Goal: Transaction & Acquisition: Purchase product/service

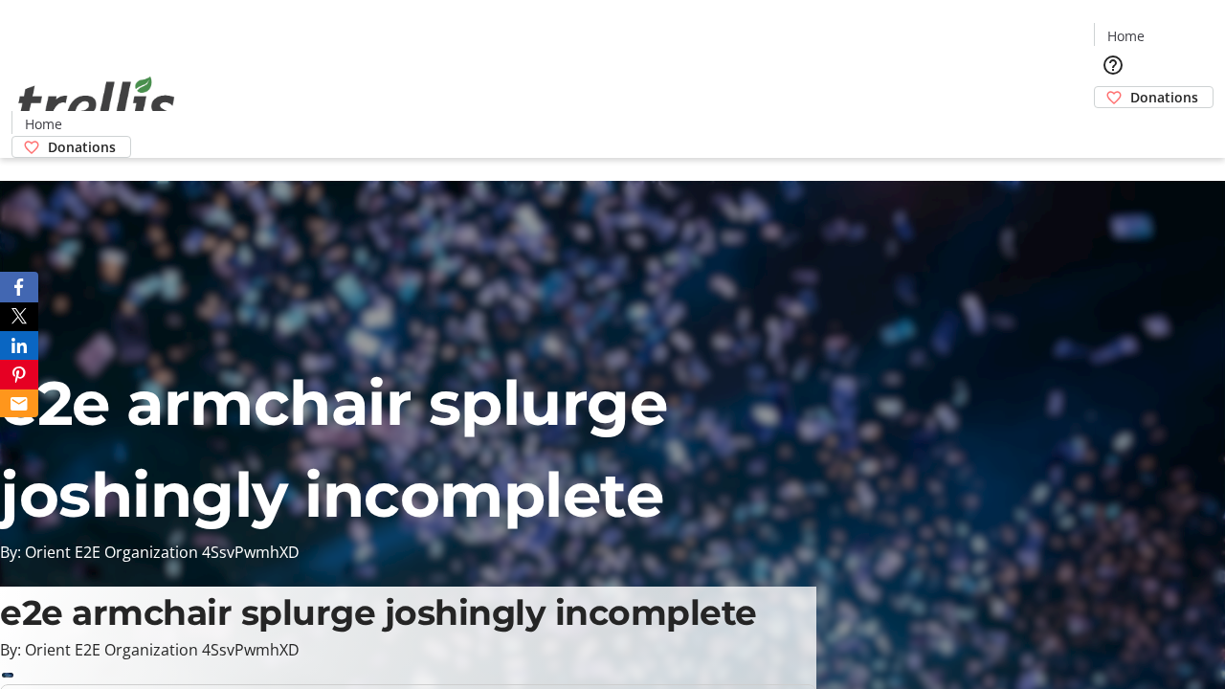
click at [1130, 87] on span "Donations" at bounding box center [1164, 97] width 68 height 20
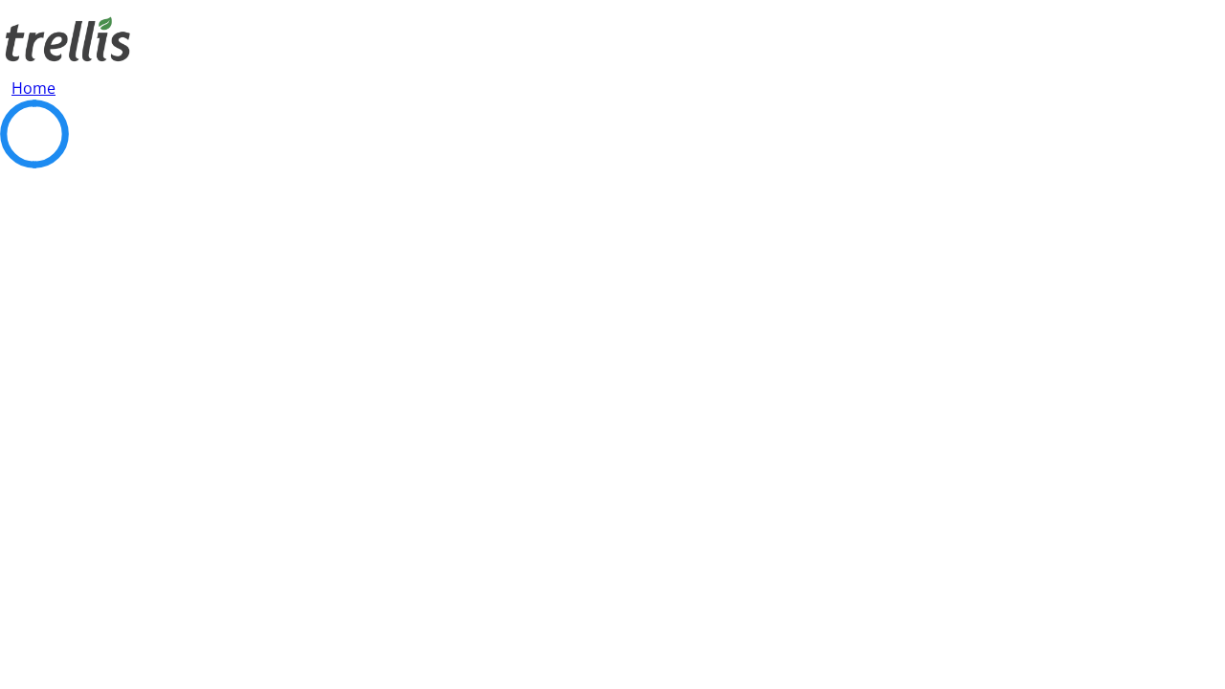
select select "CA"
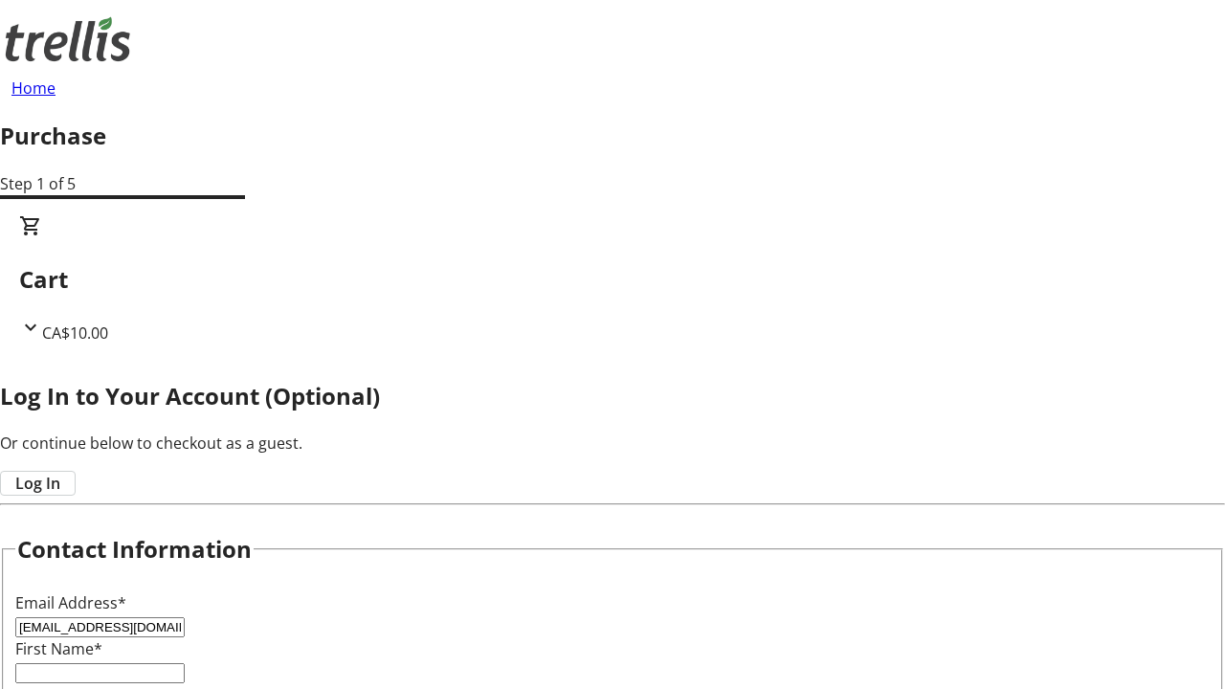
type input "[EMAIL_ADDRESS][DOMAIN_NAME]"
type input "[PERSON_NAME]"
type input "[STREET_ADDRESS][PERSON_NAME]"
type input "Kelowna"
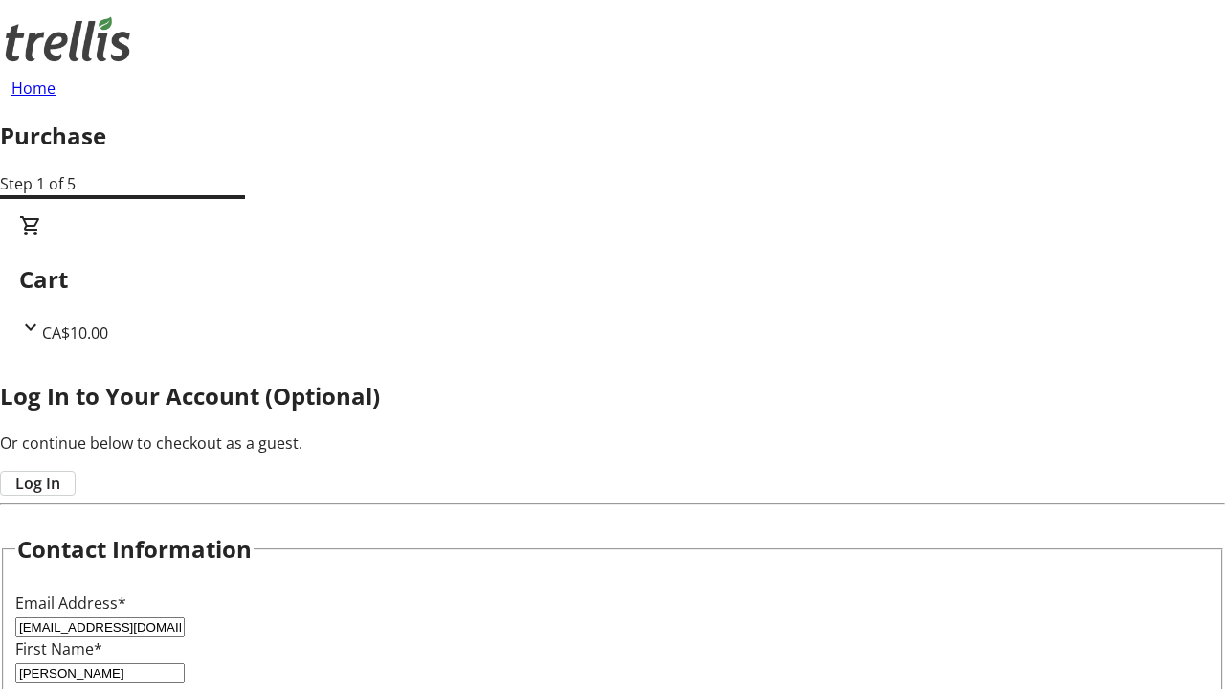
select select "BC"
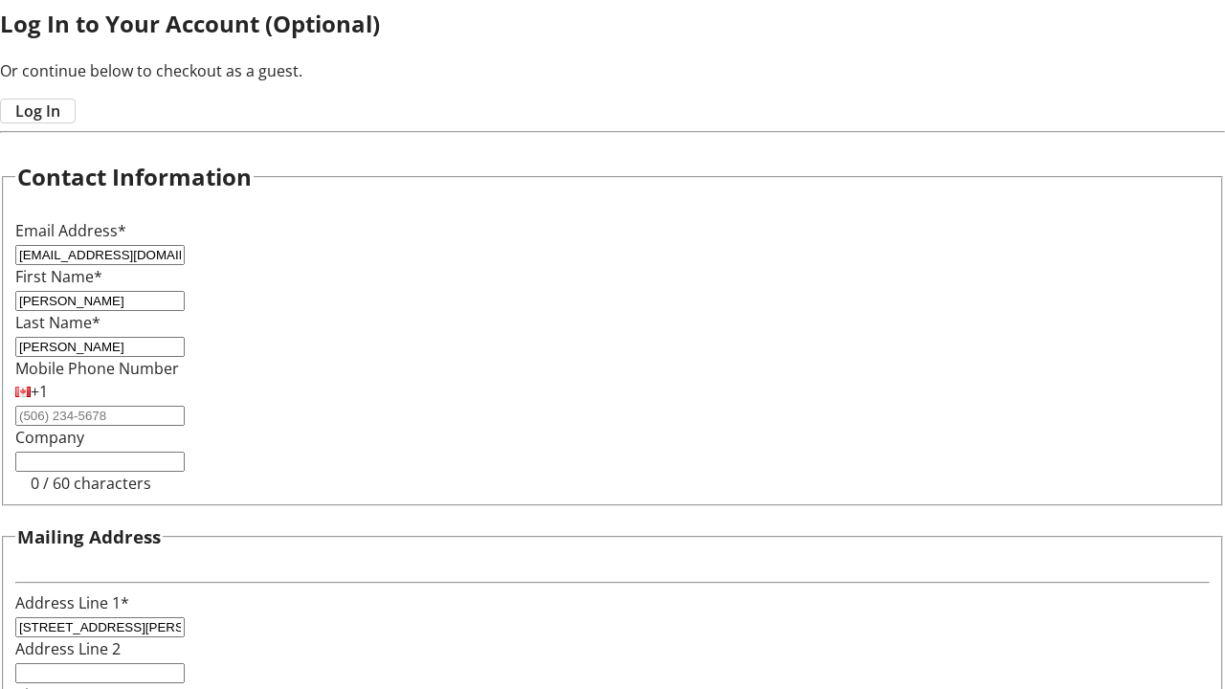
type input "Kelowna"
type input "V1Y 0C2"
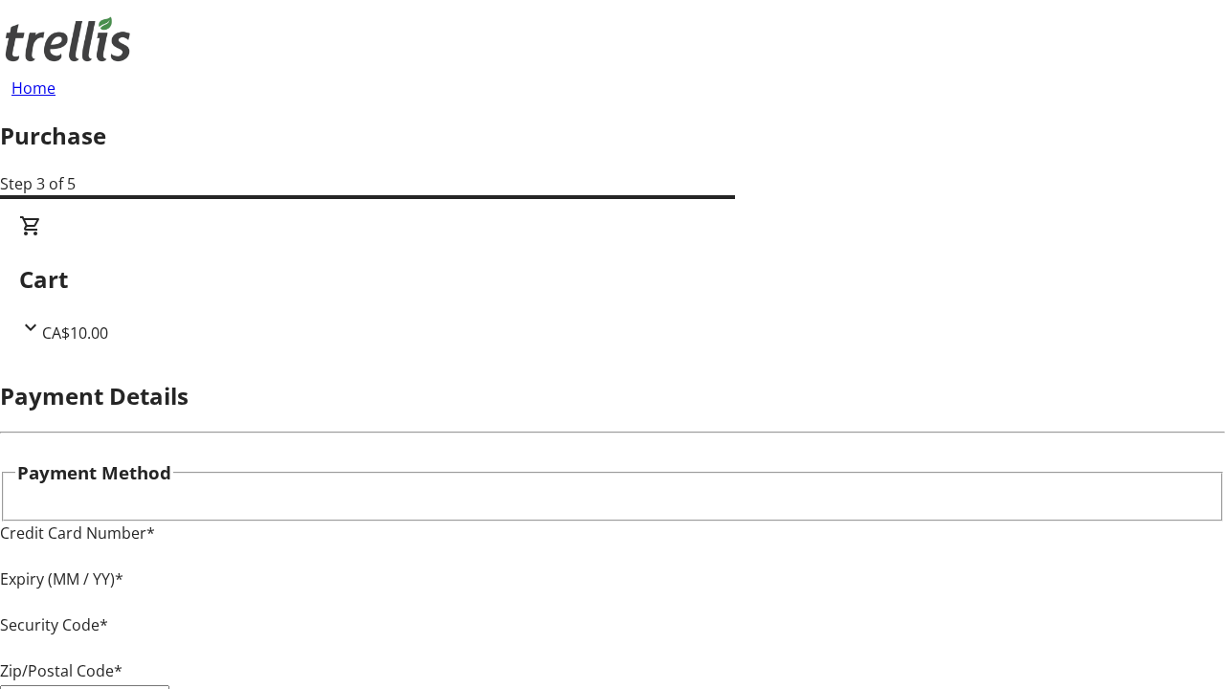
type input "V1Y 0C2"
